Goal: Book appointment/travel/reservation

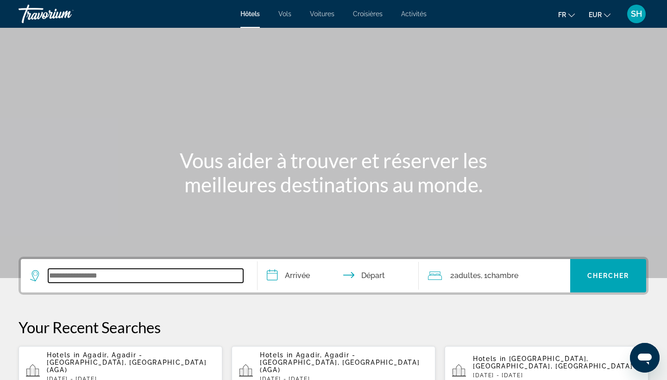
click at [134, 273] on input "Search widget" at bounding box center [145, 276] width 195 height 14
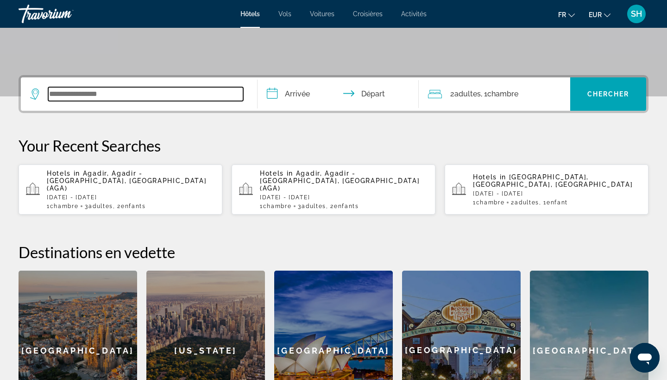
scroll to position [227, 0]
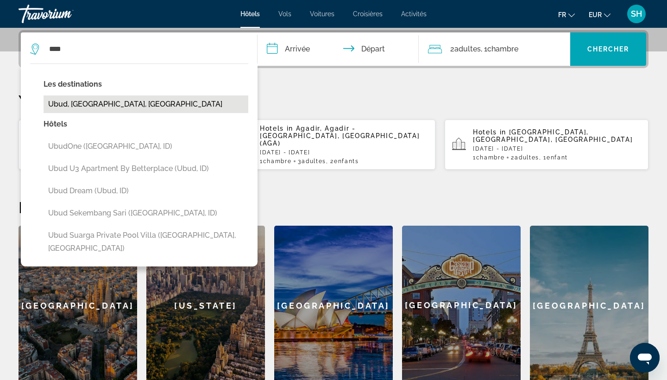
click at [108, 109] on button "Ubud, [GEOGRAPHIC_DATA], [GEOGRAPHIC_DATA]" at bounding box center [146, 104] width 205 height 18
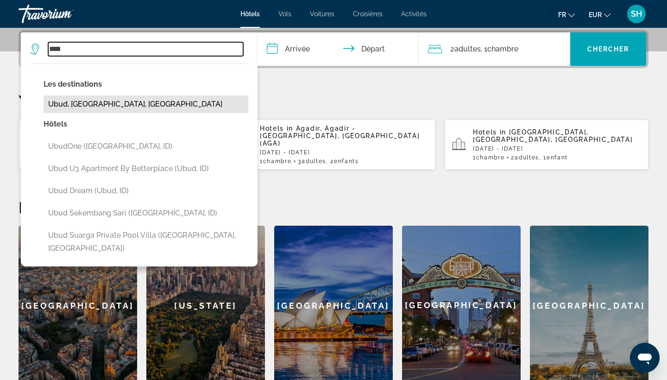
type input "**********"
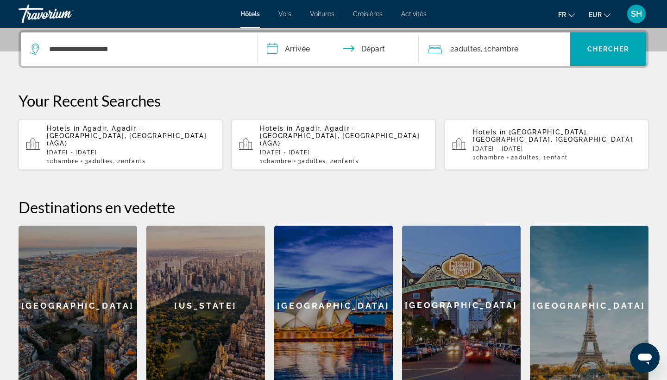
click at [323, 46] on input "**********" at bounding box center [340, 50] width 165 height 36
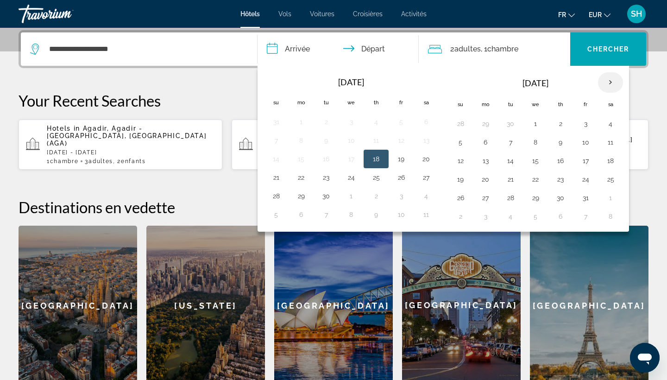
click at [608, 85] on th "Next month" at bounding box center [610, 82] width 25 height 20
click at [539, 158] on button "12" at bounding box center [535, 160] width 15 height 13
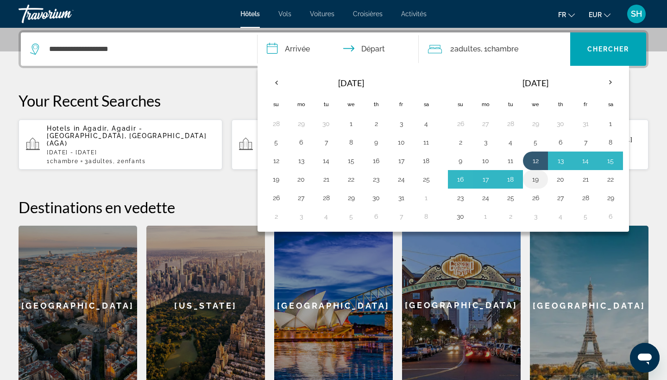
click at [538, 174] on button "19" at bounding box center [535, 179] width 15 height 13
type input "**********"
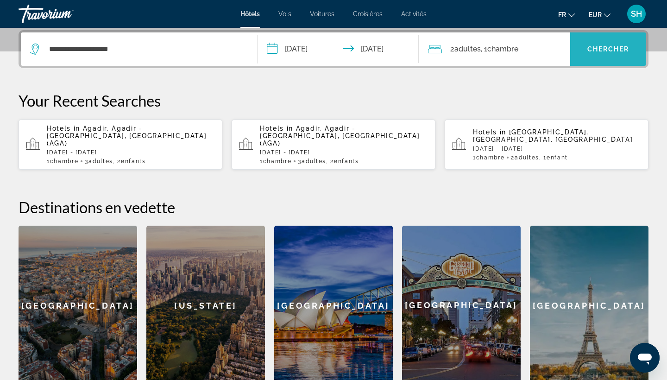
click at [600, 45] on span "Chercher" at bounding box center [609, 48] width 42 height 7
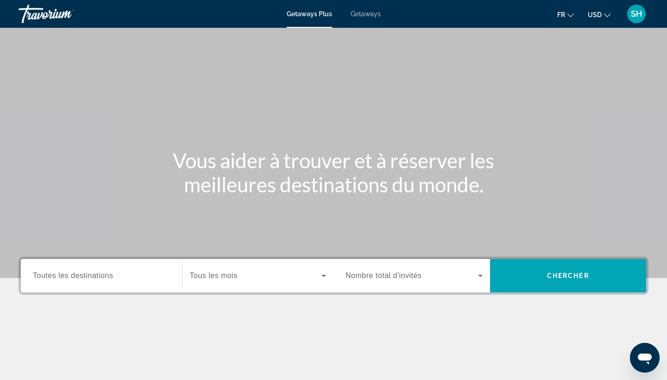
click at [376, 13] on span "Getaways" at bounding box center [366, 13] width 30 height 7
click at [596, 13] on span "USD" at bounding box center [595, 14] width 14 height 7
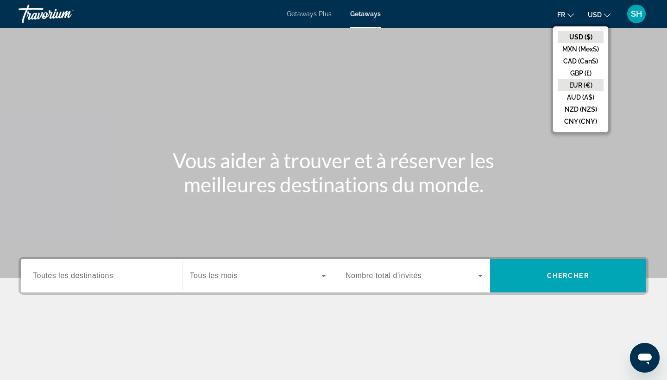
click at [577, 85] on button "EUR (€)" at bounding box center [581, 85] width 46 height 12
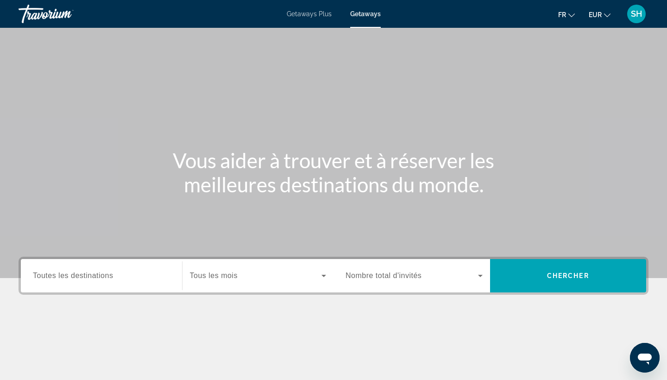
click at [97, 274] on span "Toutes les destinations" at bounding box center [73, 276] width 80 height 8
click at [97, 274] on input "Destination Toutes les destinations" at bounding box center [101, 276] width 137 height 11
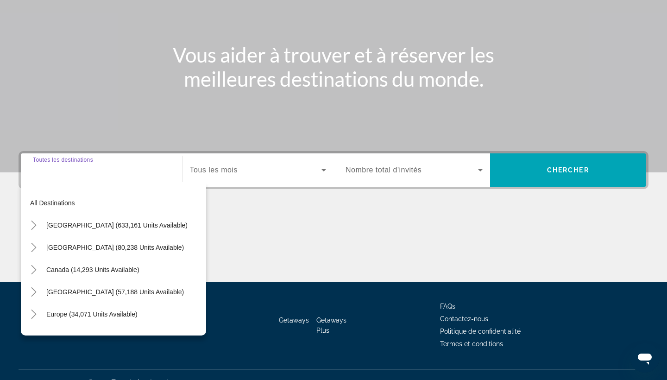
scroll to position [121, 0]
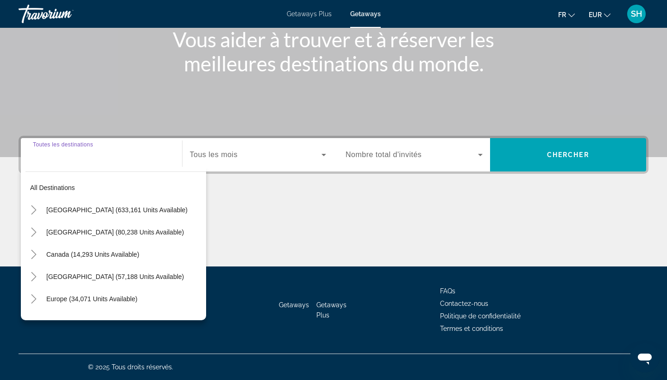
click at [223, 152] on span "Tous les mois" at bounding box center [214, 155] width 48 height 8
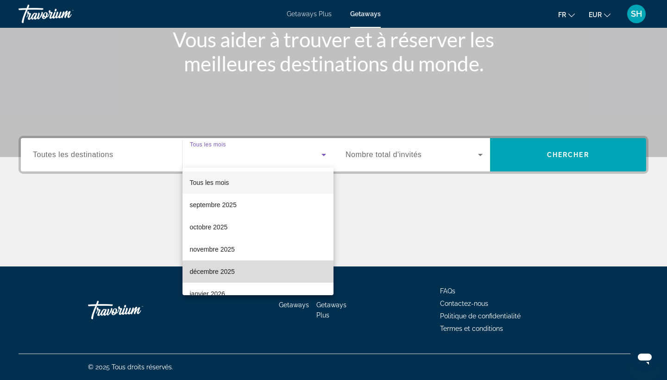
click at [224, 269] on span "décembre 2025" at bounding box center [212, 271] width 45 height 11
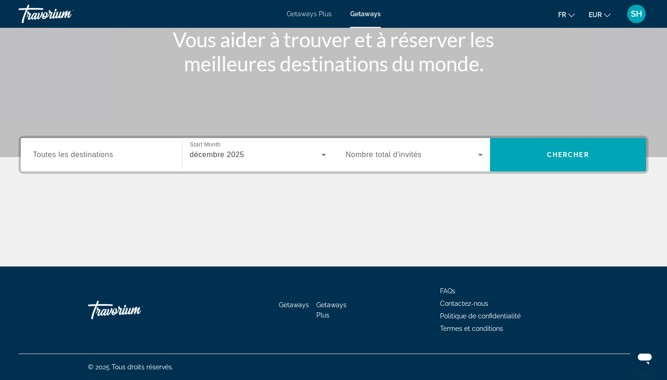
click at [406, 158] on span "Nombre total d'invités" at bounding box center [384, 155] width 76 height 8
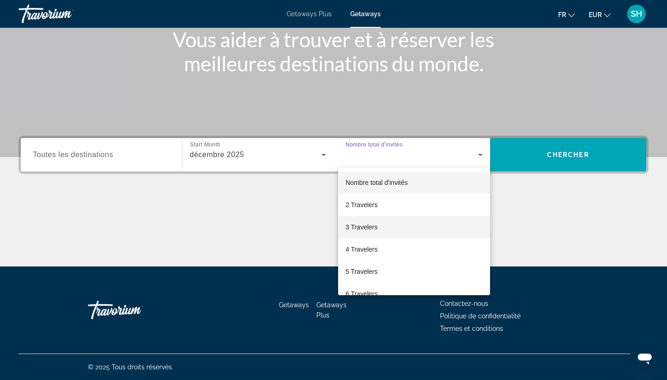
click at [372, 223] on span "3 Travelers" at bounding box center [362, 227] width 32 height 11
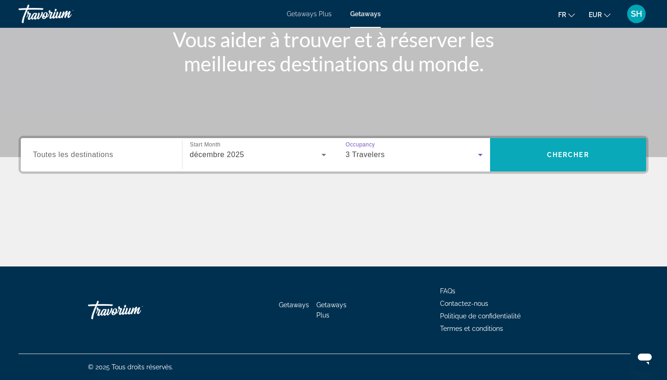
click at [564, 154] on span "Chercher" at bounding box center [568, 154] width 42 height 7
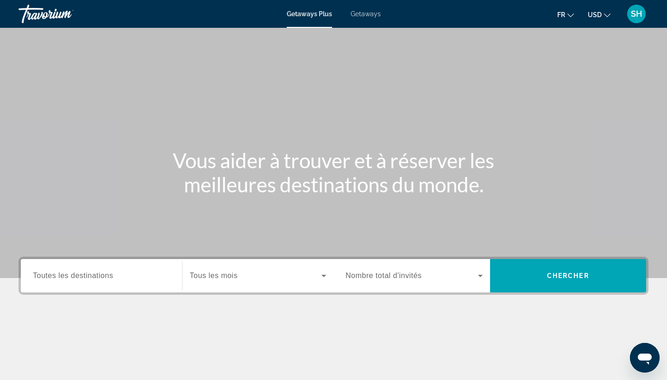
click at [370, 12] on span "Getaways" at bounding box center [366, 13] width 30 height 7
click at [598, 11] on span "USD" at bounding box center [595, 14] width 14 height 7
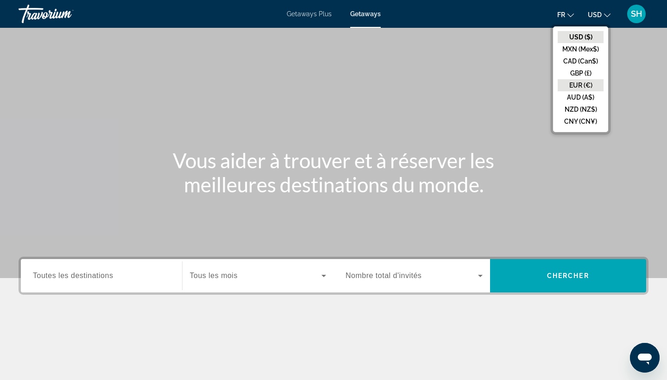
click at [576, 86] on button "EUR (€)" at bounding box center [581, 85] width 46 height 12
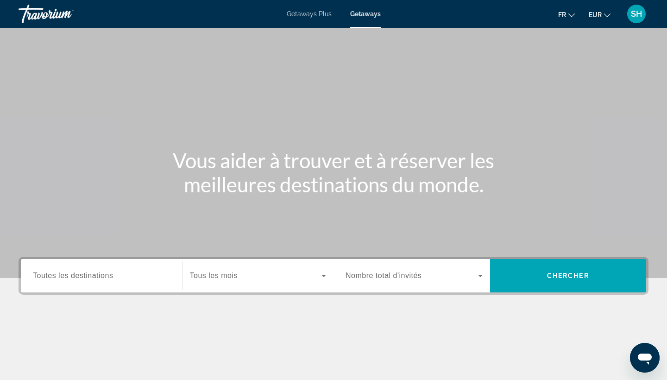
click at [112, 279] on span "Toutes les destinations" at bounding box center [73, 276] width 80 height 8
click at [112, 279] on input "Destination Toutes les destinations" at bounding box center [101, 276] width 137 height 11
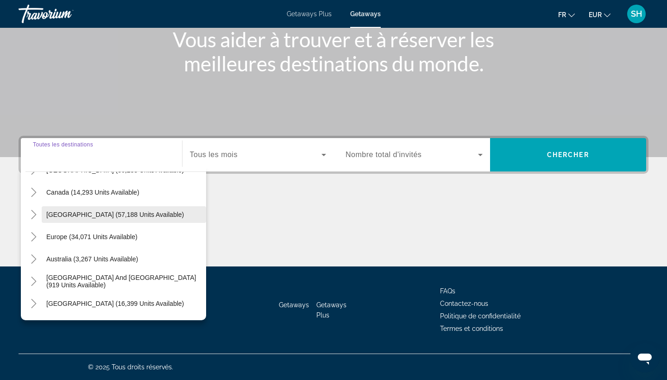
scroll to position [63, 0]
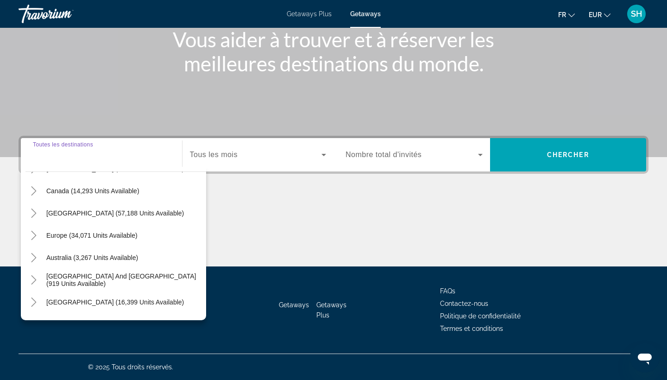
click at [223, 243] on div "Main content" at bounding box center [334, 232] width 630 height 70
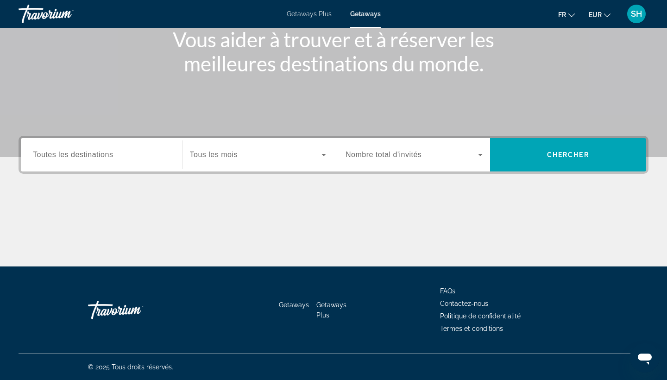
click at [230, 165] on div "Search widget" at bounding box center [258, 155] width 137 height 26
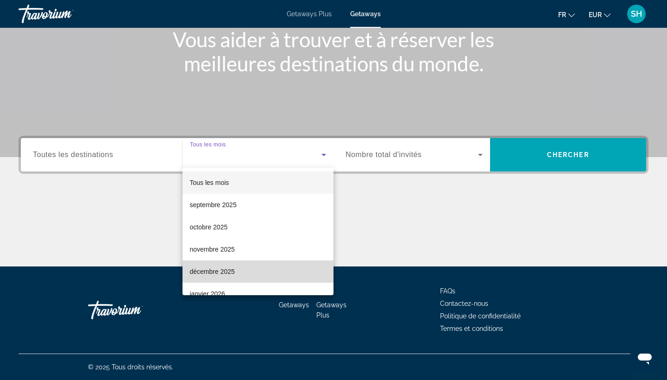
click at [215, 268] on span "décembre 2025" at bounding box center [212, 271] width 45 height 11
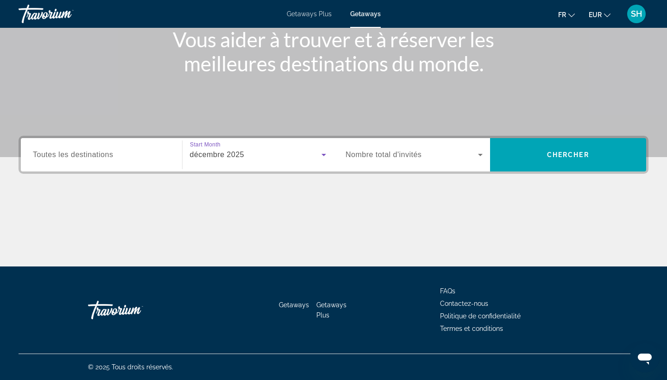
click at [380, 157] on span "Nombre total d'invités" at bounding box center [384, 155] width 76 height 8
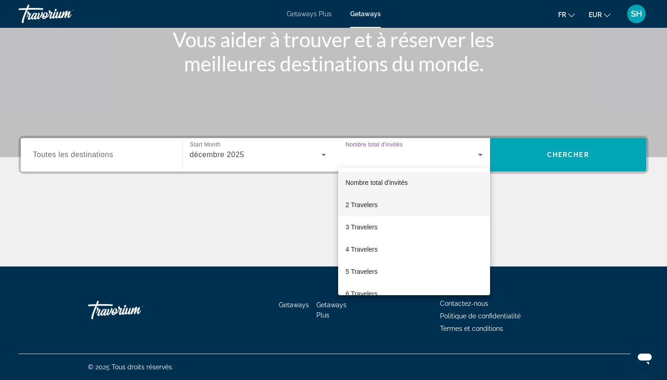
click at [363, 202] on span "2 Travelers" at bounding box center [362, 204] width 32 height 11
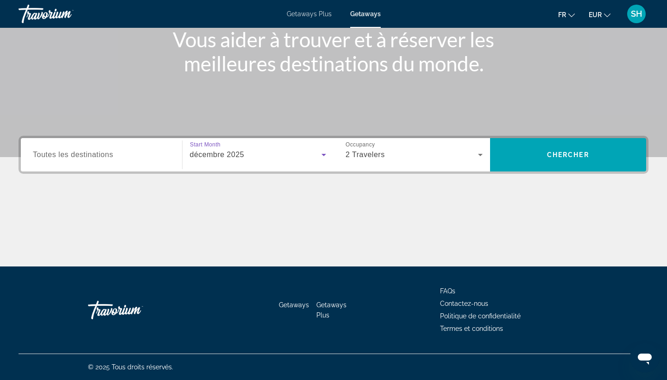
click at [263, 150] on div "décembre 2025" at bounding box center [256, 154] width 132 height 11
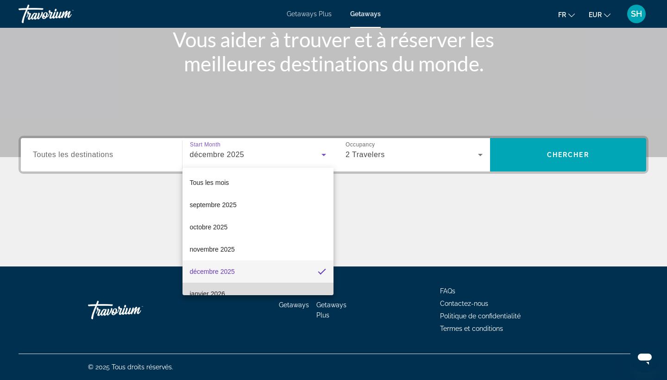
click at [219, 289] on span "janvier 2026" at bounding box center [207, 293] width 35 height 11
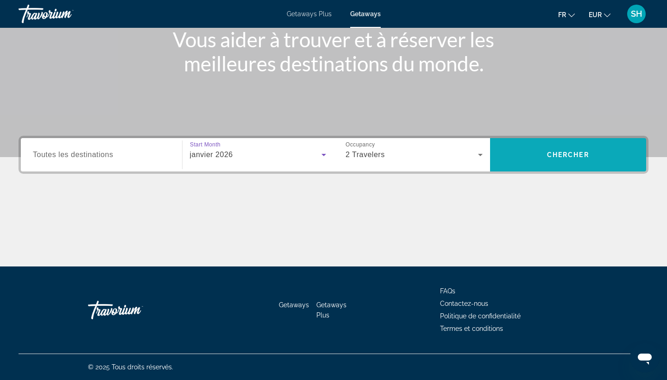
click at [546, 153] on span "Search widget" at bounding box center [568, 155] width 157 height 22
